Goal: Task Accomplishment & Management: Use online tool/utility

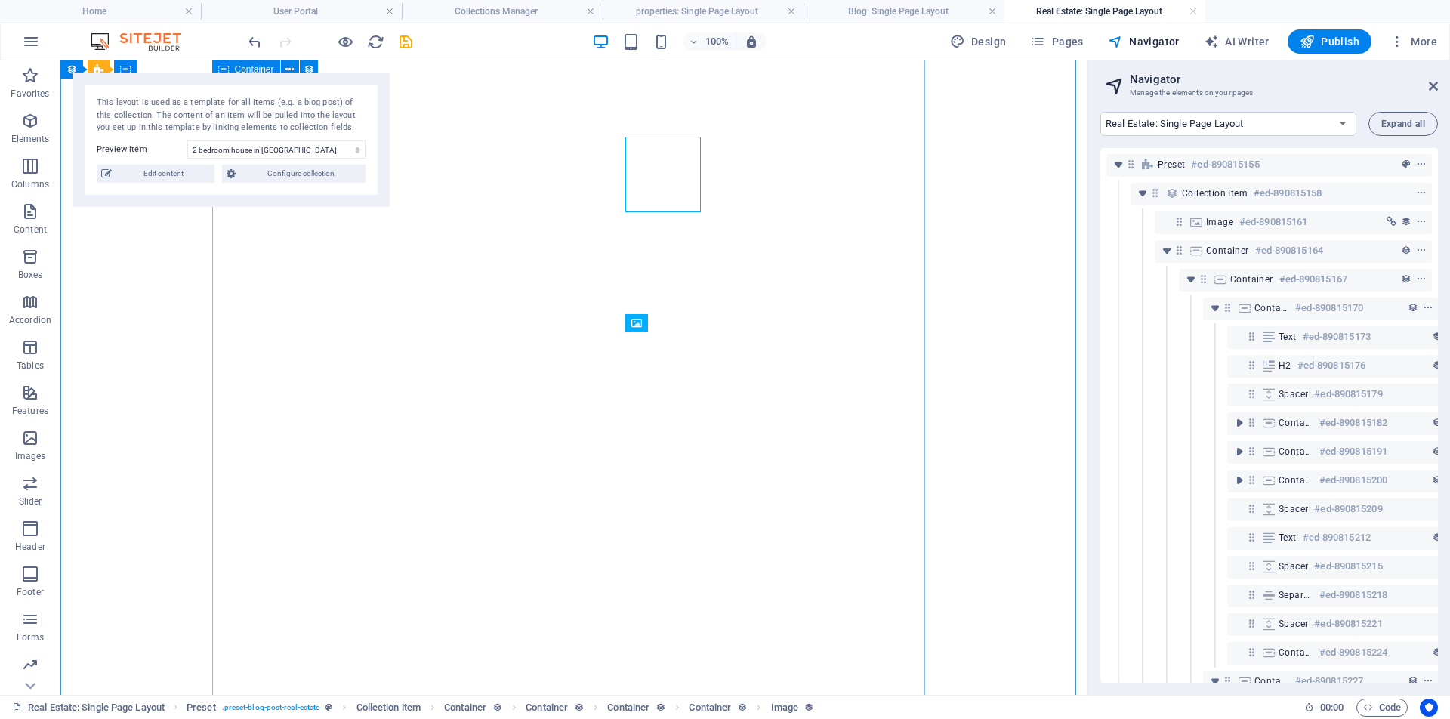
select select "16807635-en"
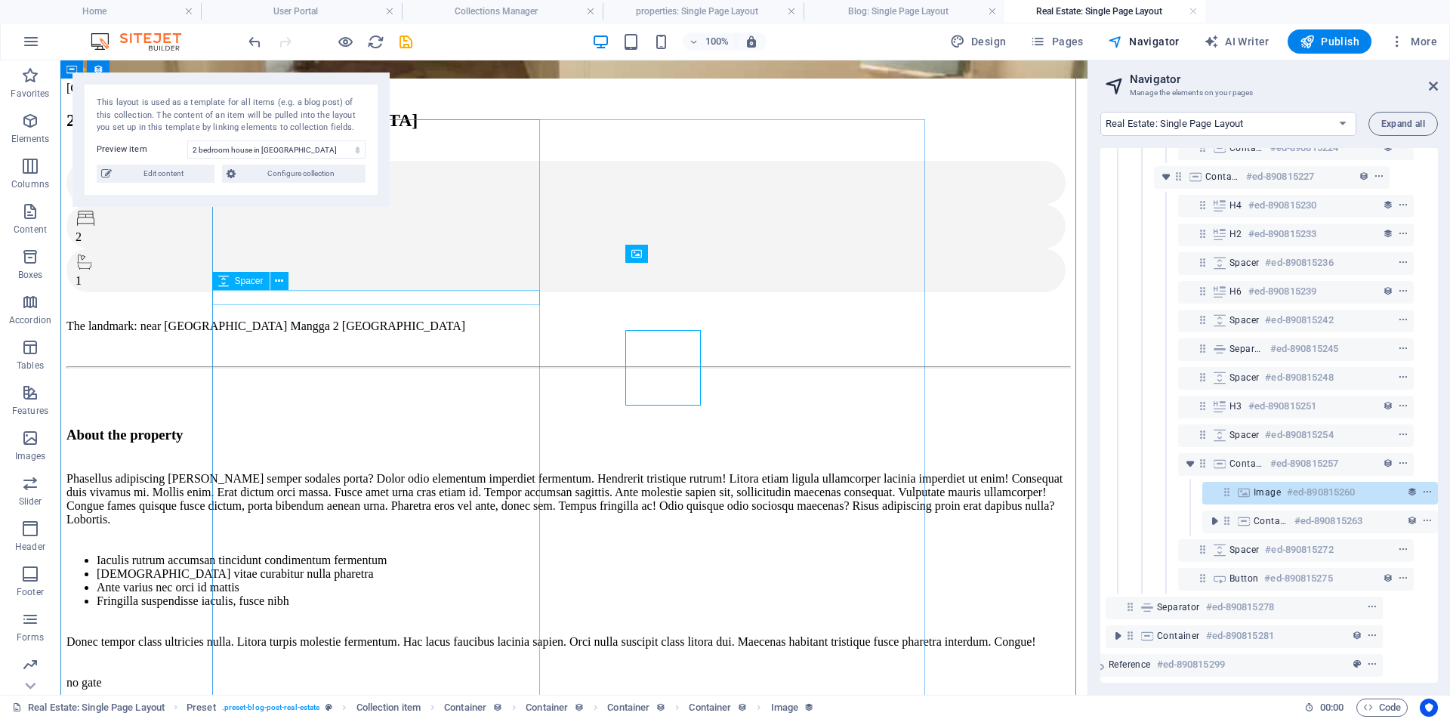
scroll to position [399, 0]
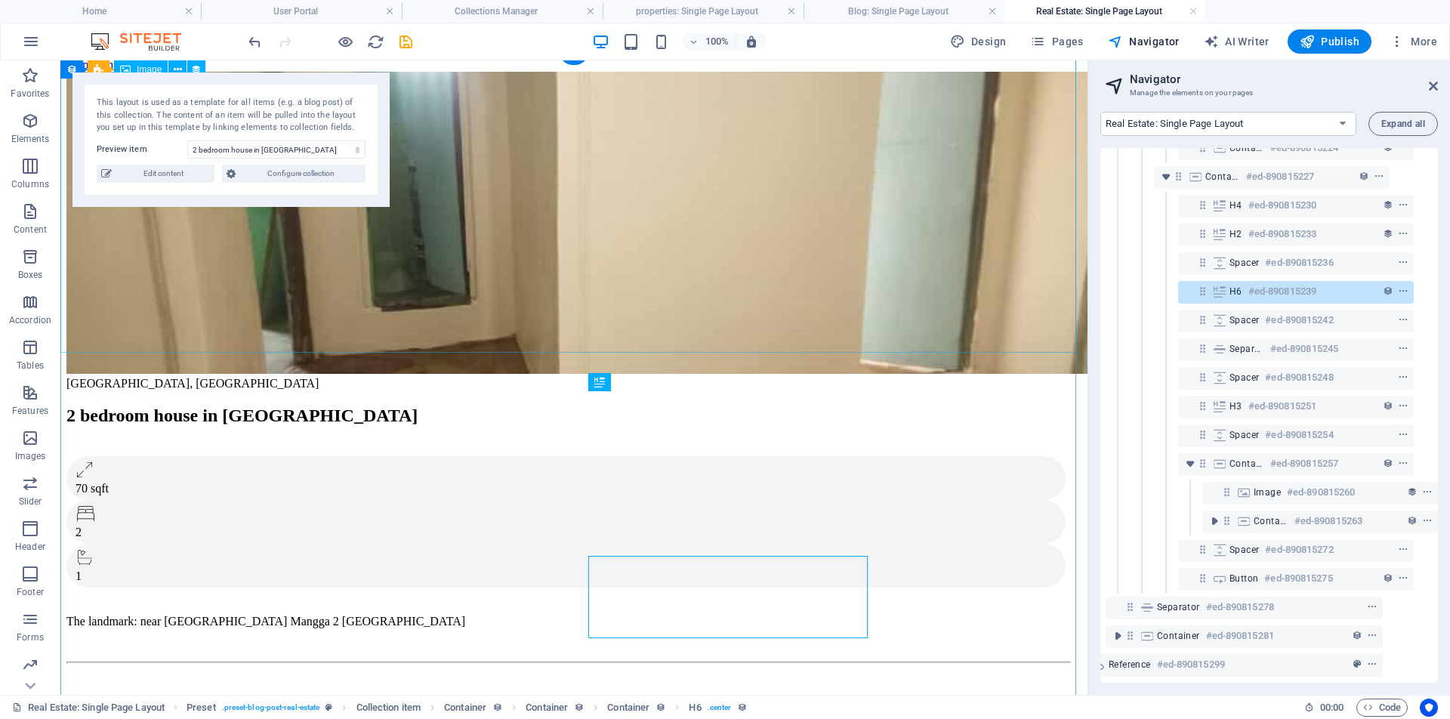
scroll to position [0, 0]
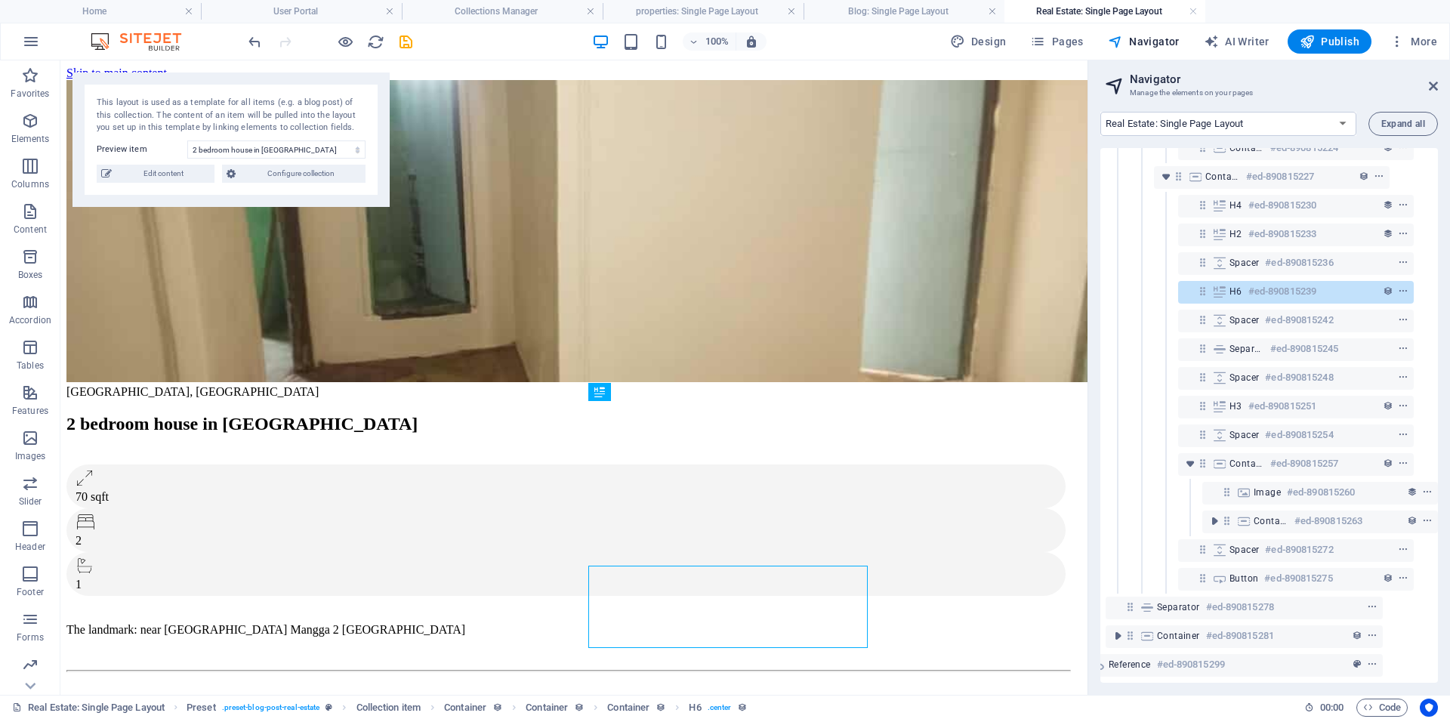
click at [851, 42] on div "100% Design Pages Navigator AI Writer Publish More" at bounding box center [844, 41] width 1198 height 24
click at [408, 45] on icon "save" at bounding box center [405, 41] width 17 height 17
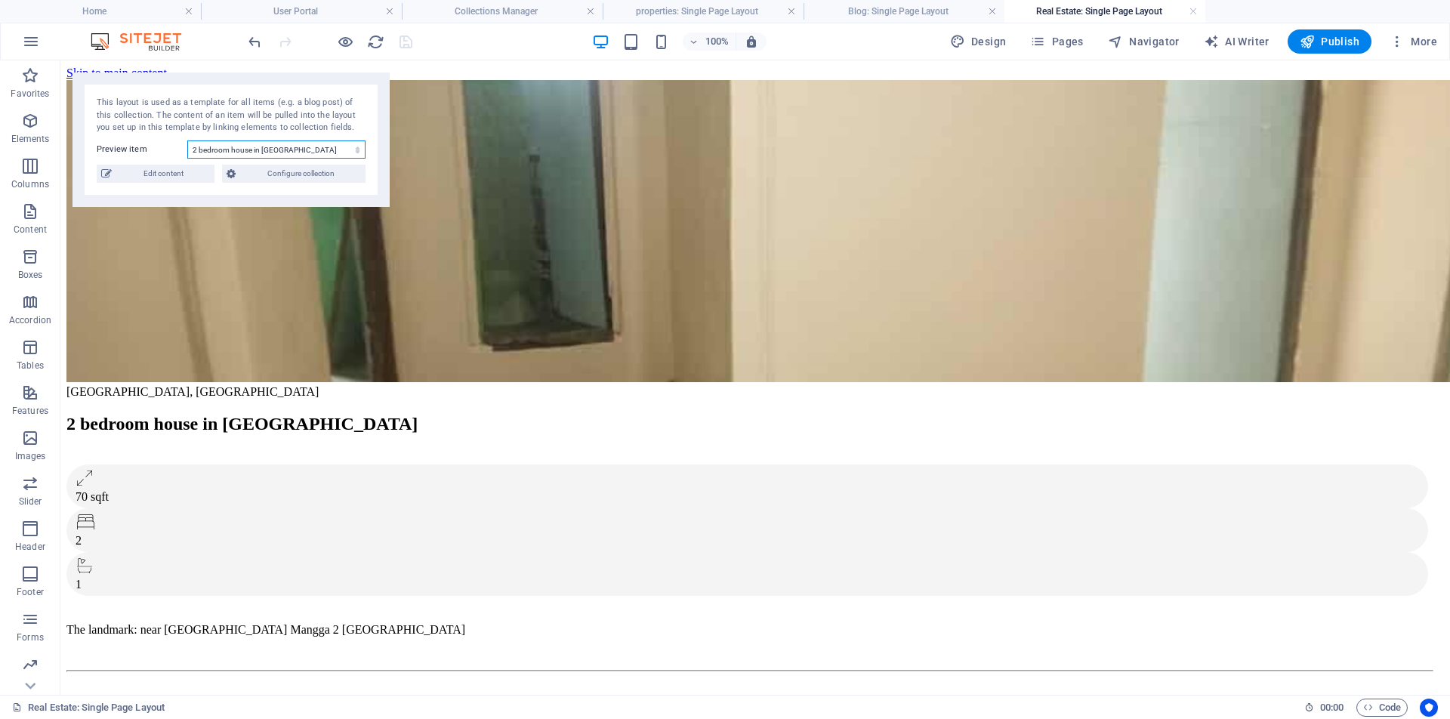
click at [272, 150] on select "2 bedroom house in [GEOGRAPHIC_DATA] [GEOGRAPHIC_DATA] Executive Office in [GEO…" at bounding box center [276, 149] width 178 height 18
click at [324, 171] on span "Configure collection" at bounding box center [300, 174] width 121 height 18
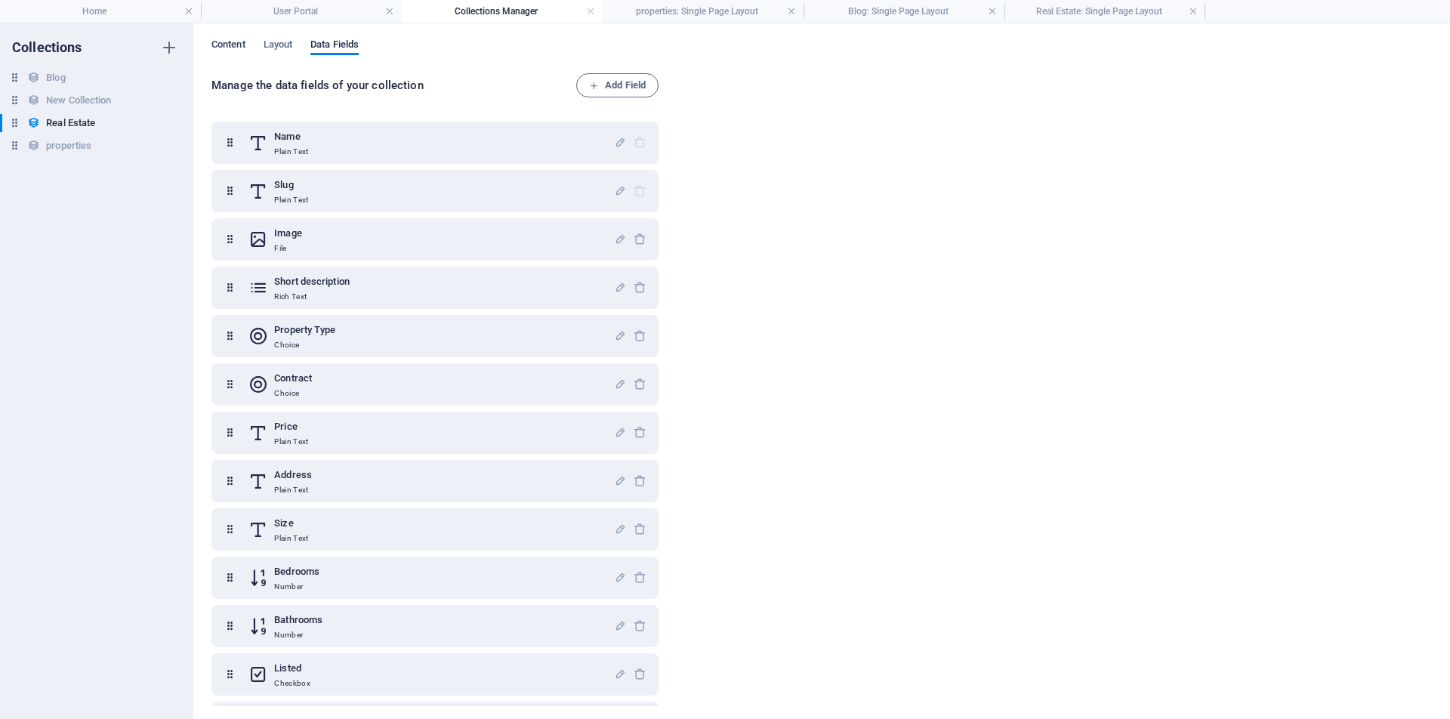
click at [230, 39] on span "Content" at bounding box center [228, 45] width 34 height 21
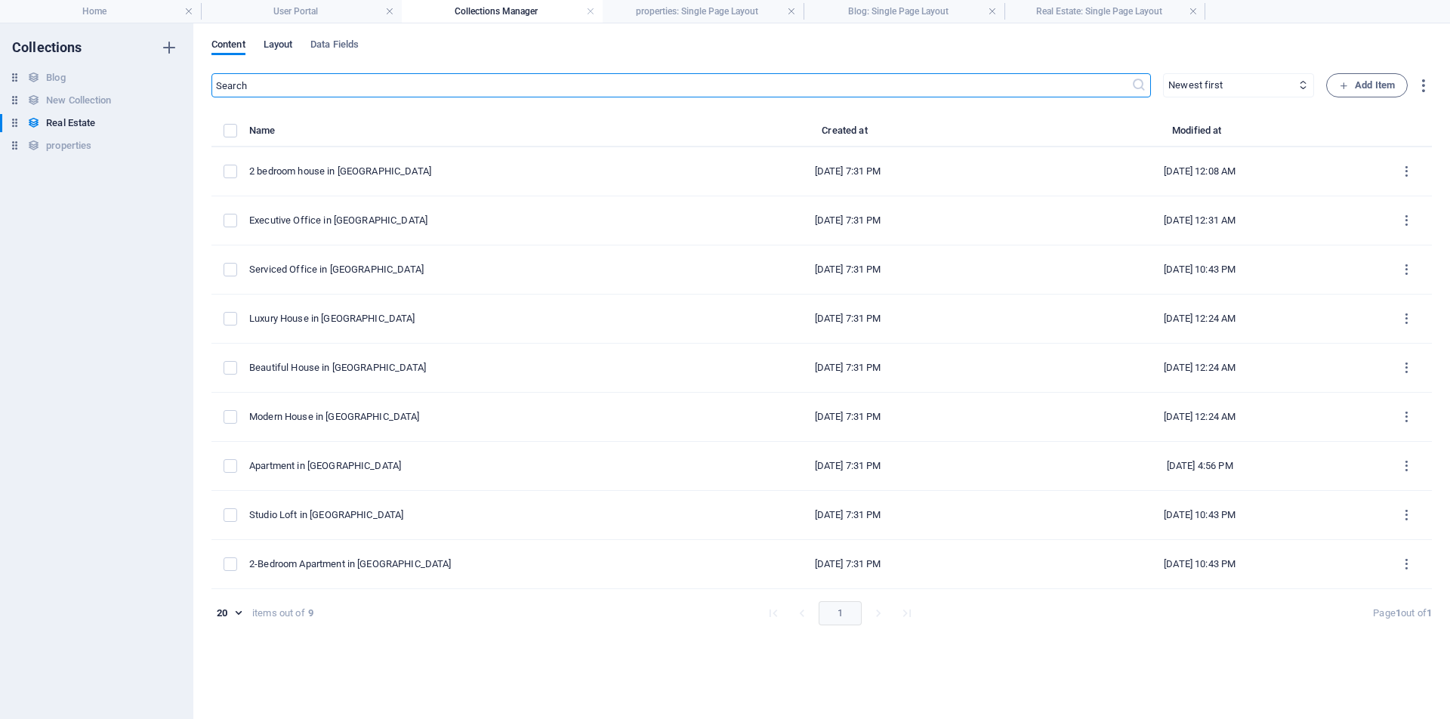
click at [288, 45] on span "Layout" at bounding box center [278, 45] width 29 height 21
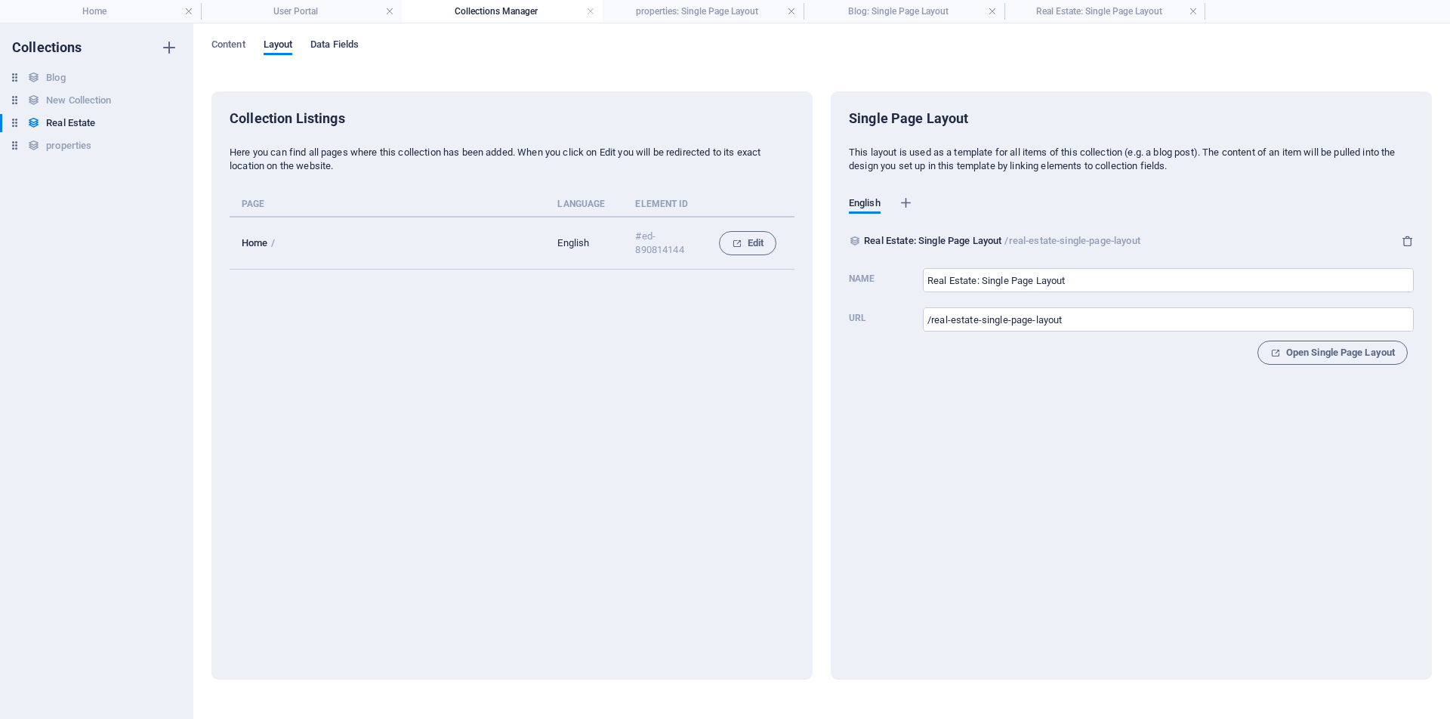
click at [337, 42] on span "Data Fields" at bounding box center [334, 45] width 48 height 21
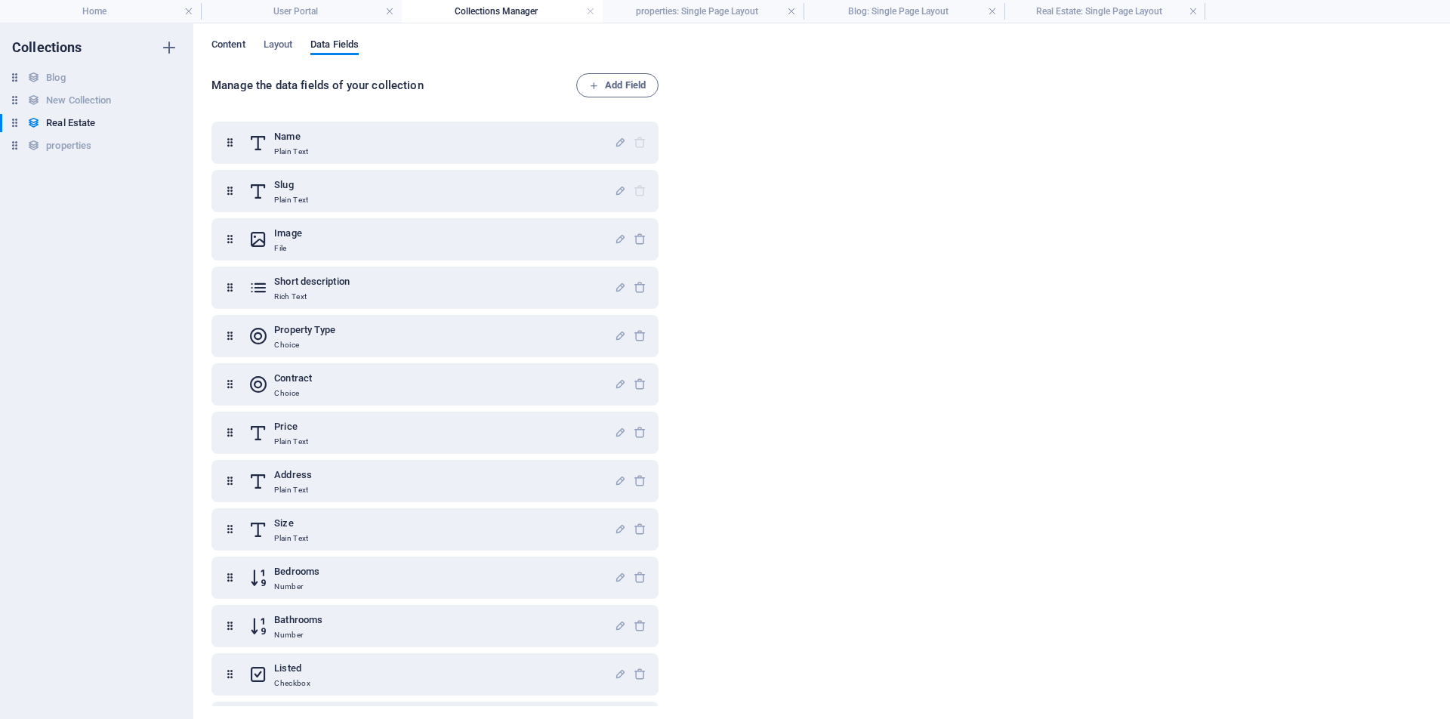
click at [226, 41] on span "Content" at bounding box center [228, 45] width 34 height 21
